Goal: Task Accomplishment & Management: Manage account settings

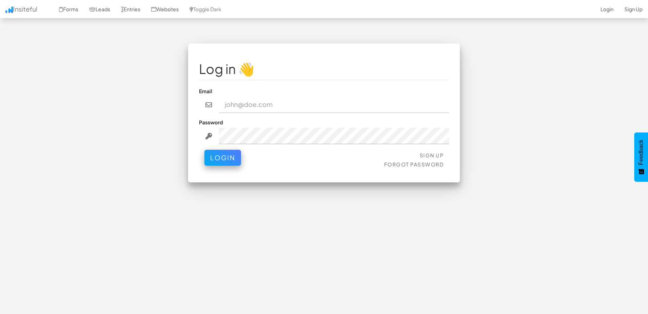
type input "bpontarelli@nordicenergy-us.com"
click at [221, 156] on button "Login" at bounding box center [222, 156] width 37 height 16
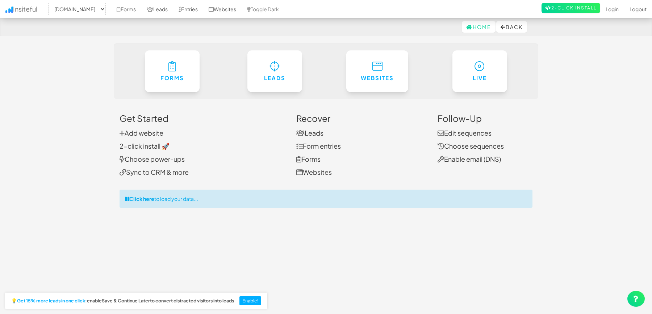
select select "2362"
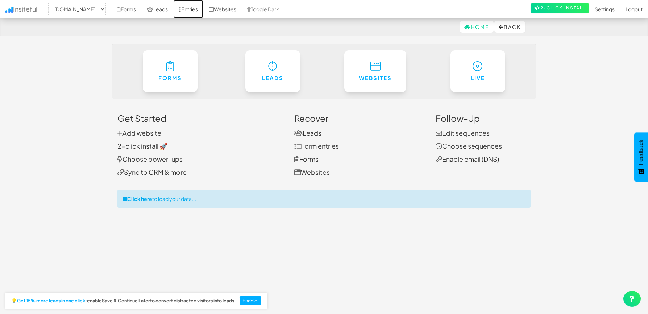
click at [203, 9] on link "Entries" at bounding box center [188, 9] width 30 height 18
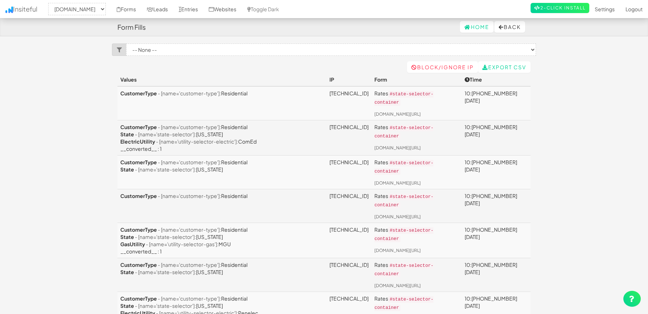
select select "2362"
click at [173, 6] on link "Leads" at bounding box center [157, 9] width 32 height 18
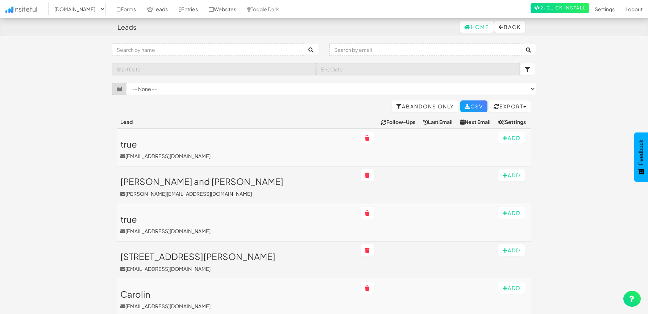
select select "2362"
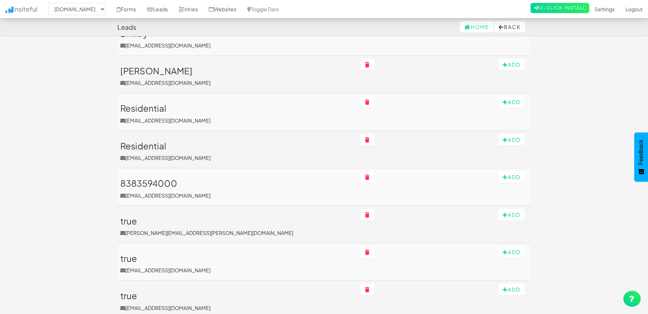
scroll to position [561, 0]
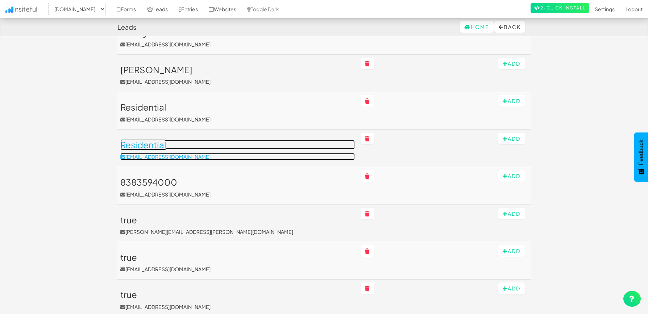
click at [155, 145] on h3 "Residential" at bounding box center [237, 144] width 235 height 9
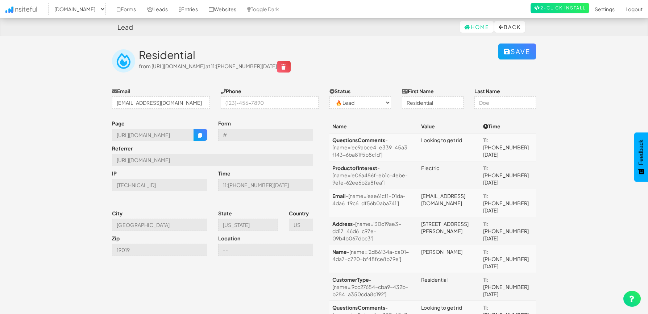
select select "2362"
select select "0"
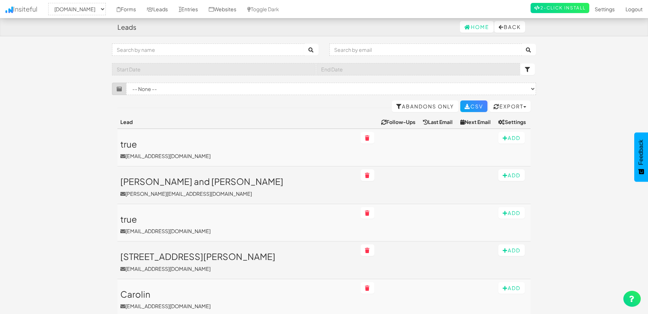
select select "2362"
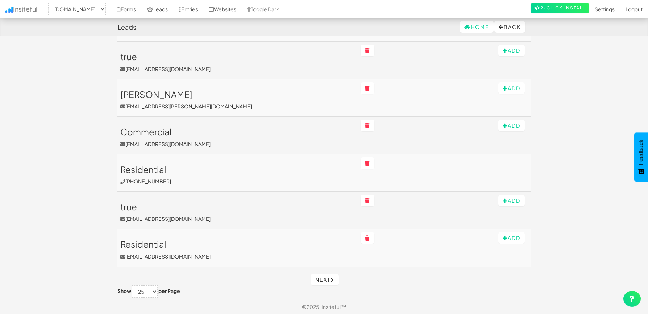
scroll to position [801, 0]
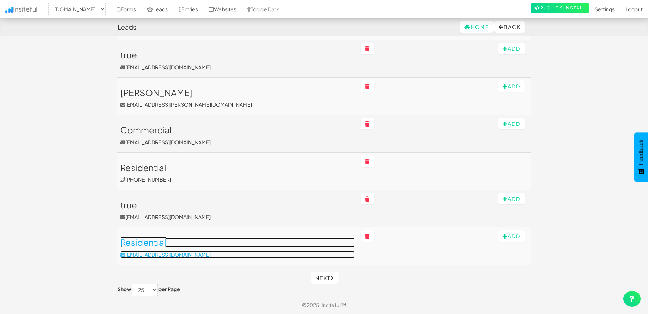
click at [146, 243] on h3 "Residential" at bounding box center [237, 241] width 235 height 9
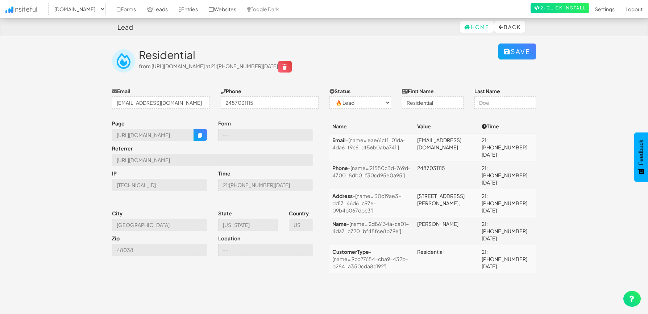
select select "2362"
select select "0"
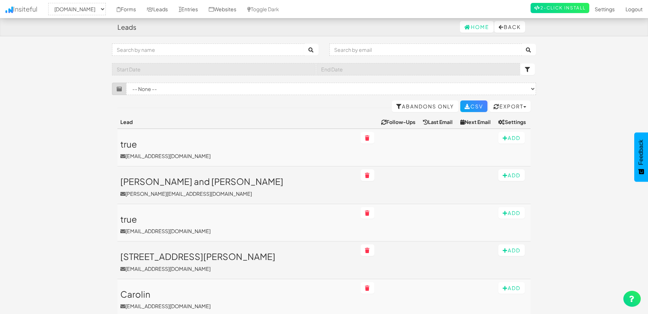
select select "2362"
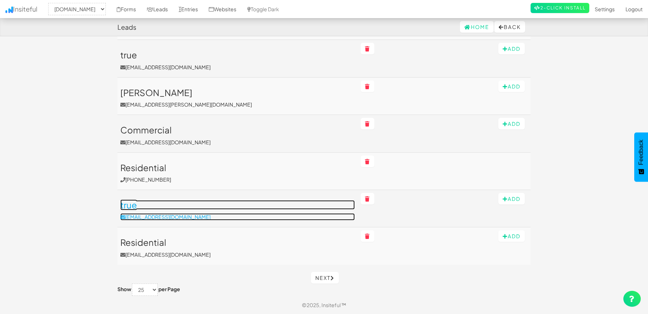
click at [132, 205] on h3 "true" at bounding box center [237, 204] width 235 height 9
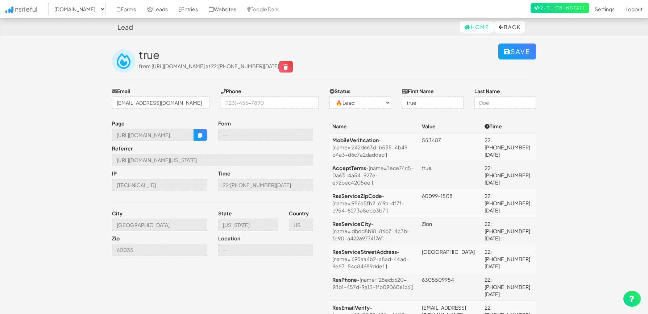
select select "2362"
select select "0"
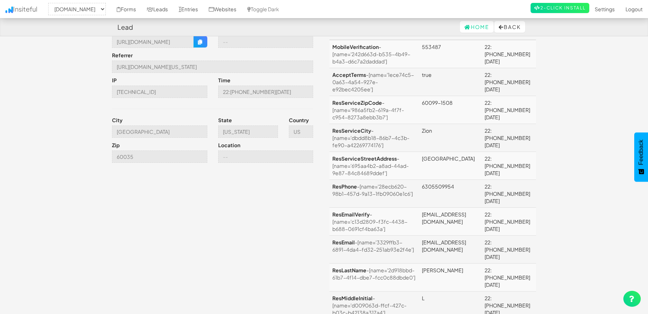
scroll to position [129, 0]
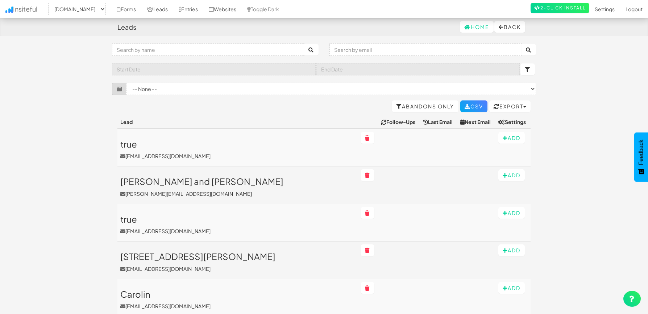
select select "2362"
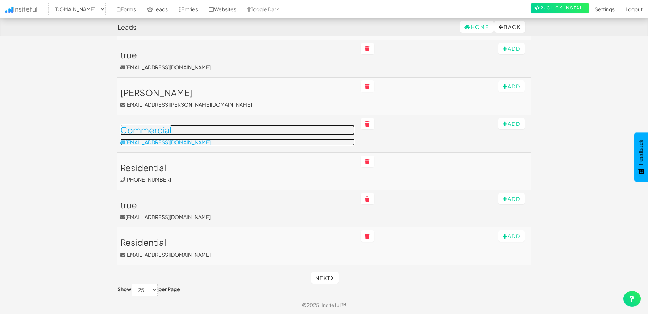
click at [152, 127] on h3 "Commercial" at bounding box center [237, 129] width 235 height 9
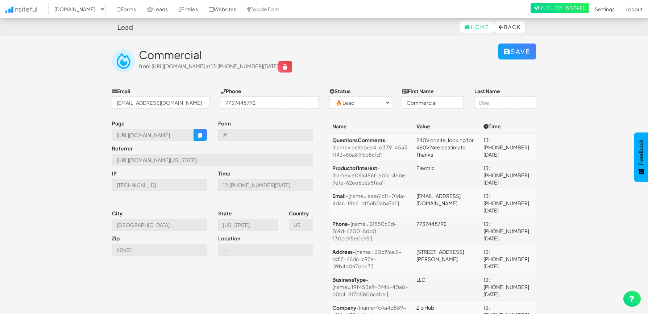
select select "2362"
select select "0"
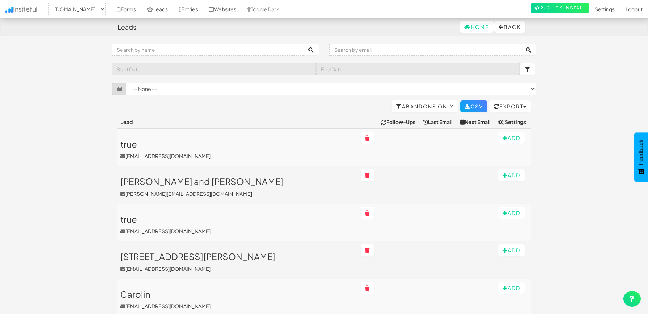
select select "2362"
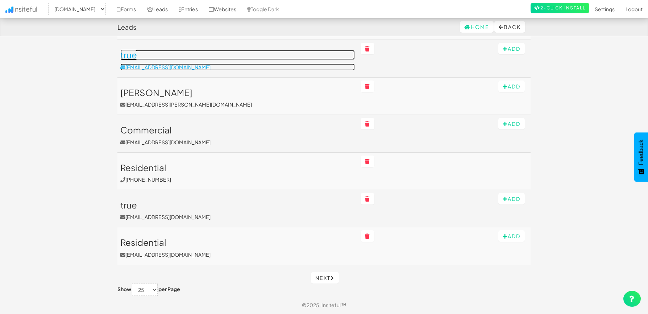
click at [134, 57] on h3 "true" at bounding box center [237, 54] width 235 height 9
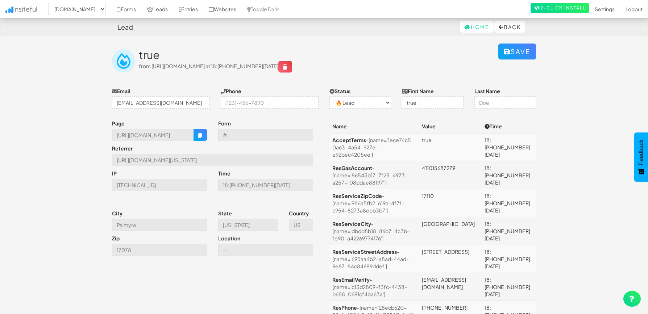
select select "2362"
select select "0"
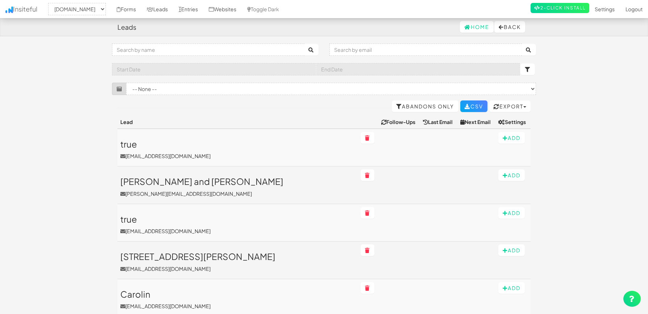
select select "2362"
